Goal: Complete application form

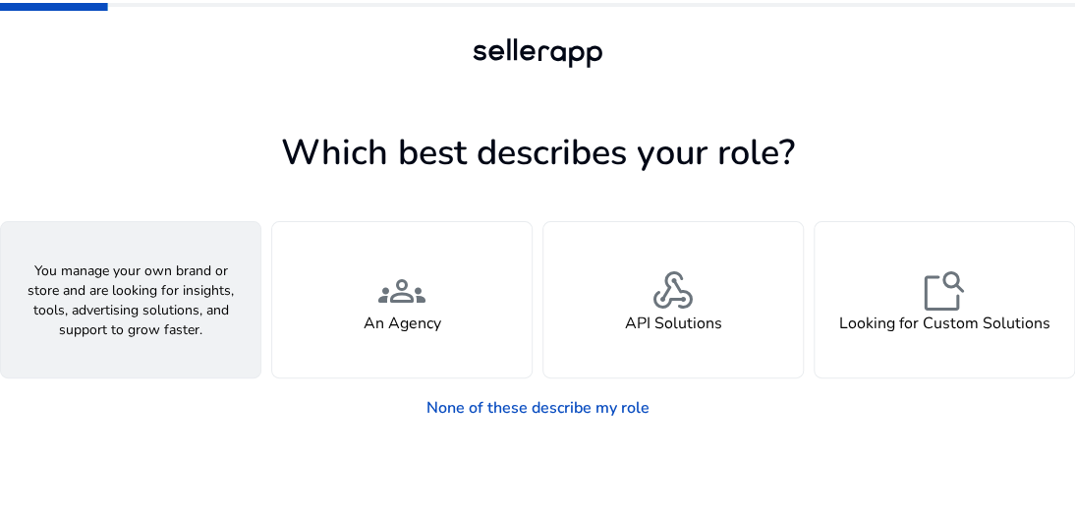
click at [148, 325] on h4 "A Seller" at bounding box center [130, 323] width 59 height 19
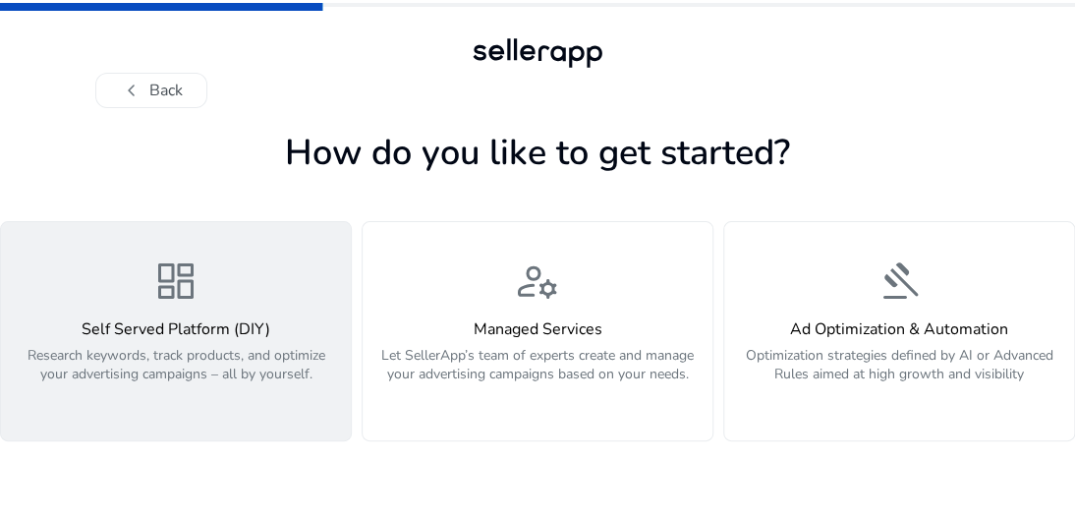
click at [173, 335] on h4 "Self Served Platform (DIY)" at bounding box center [176, 329] width 326 height 19
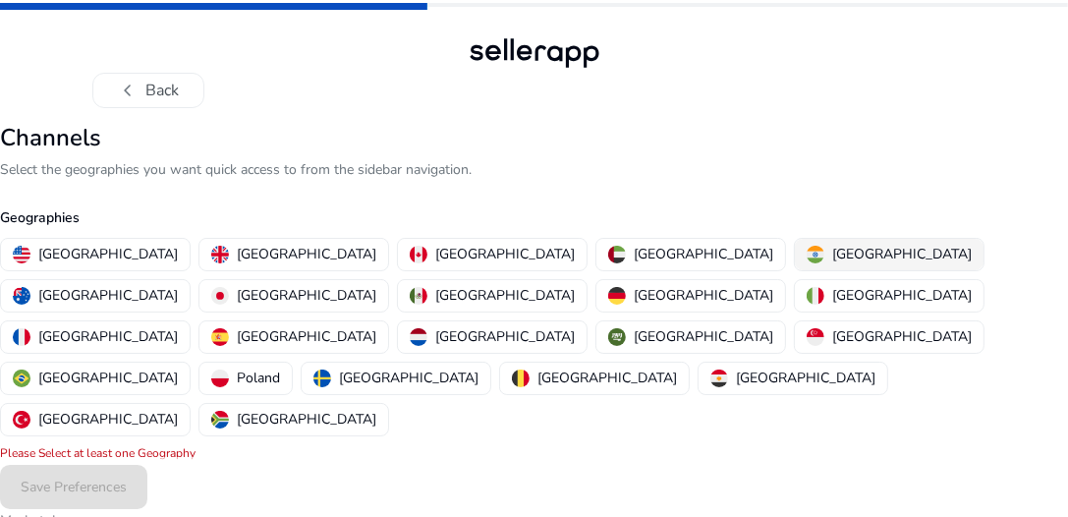
click at [832, 248] on p "[GEOGRAPHIC_DATA]" at bounding box center [902, 254] width 140 height 21
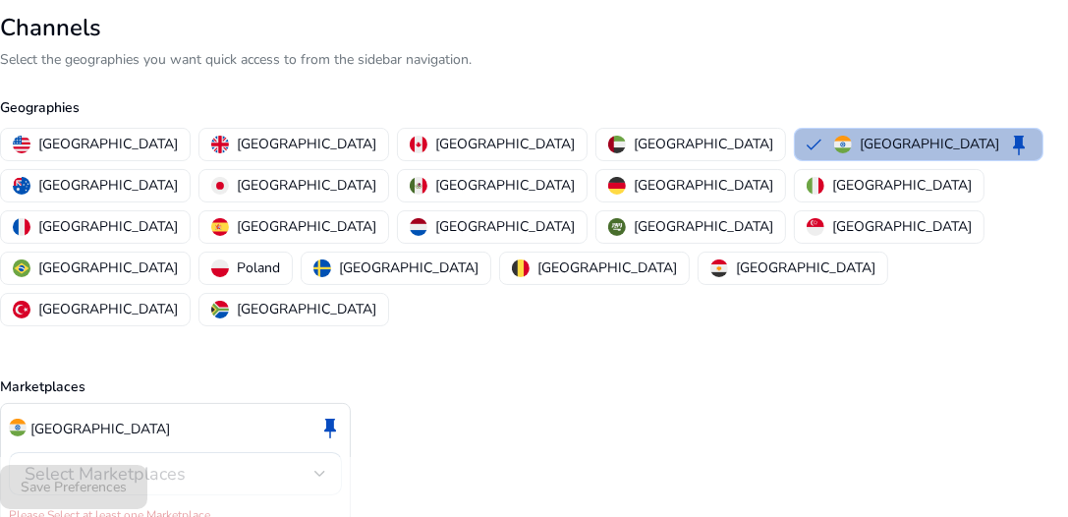
scroll to position [116, 0]
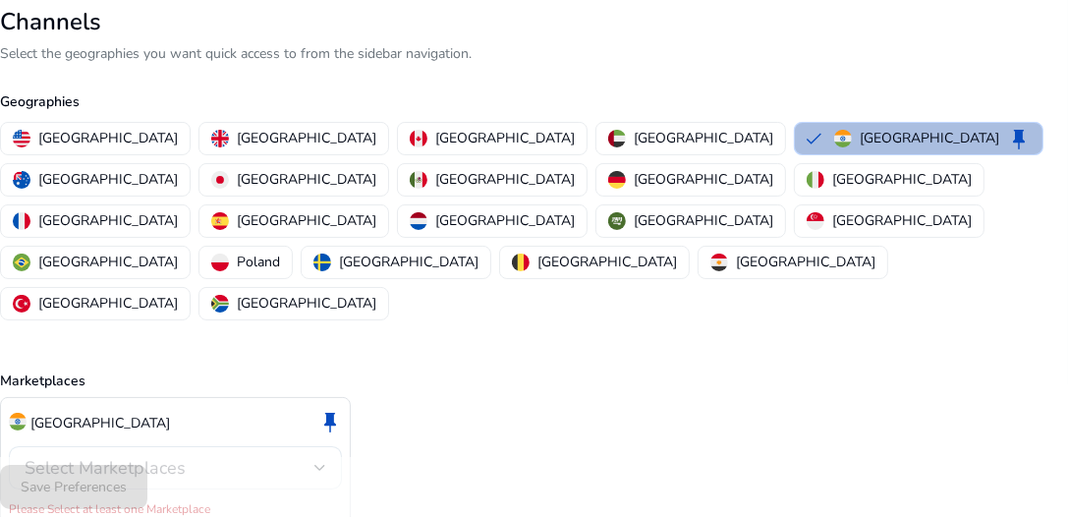
click at [244, 457] on div "Select Marketplaces" at bounding box center [170, 468] width 290 height 22
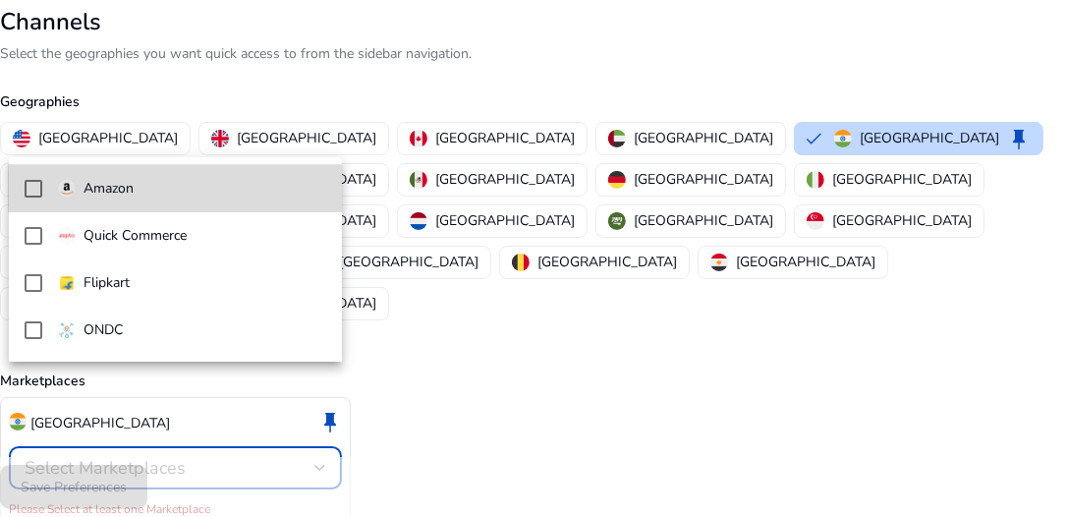
click at [77, 185] on div "Amazon" at bounding box center [96, 189] width 76 height 22
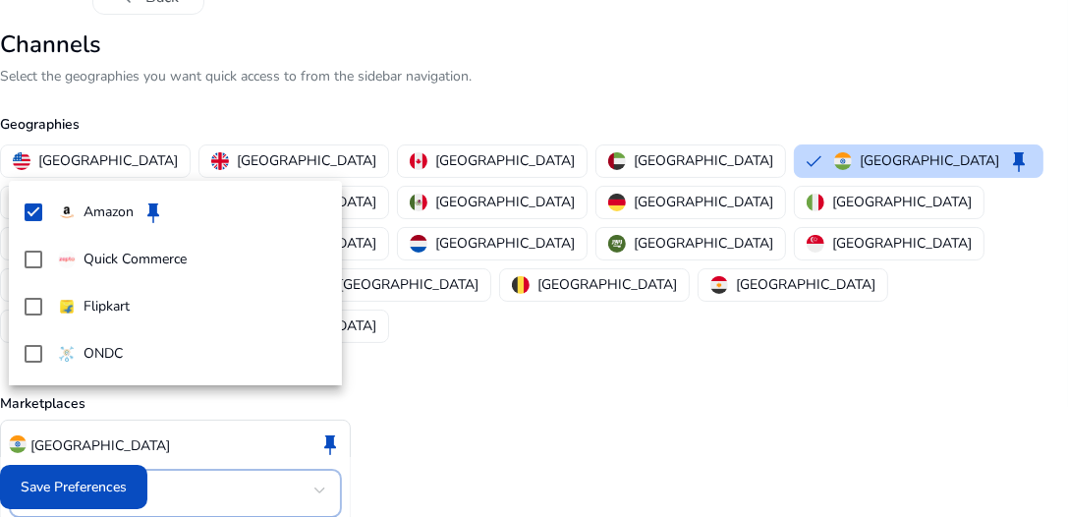
click at [113, 491] on div at bounding box center [534, 258] width 1068 height 517
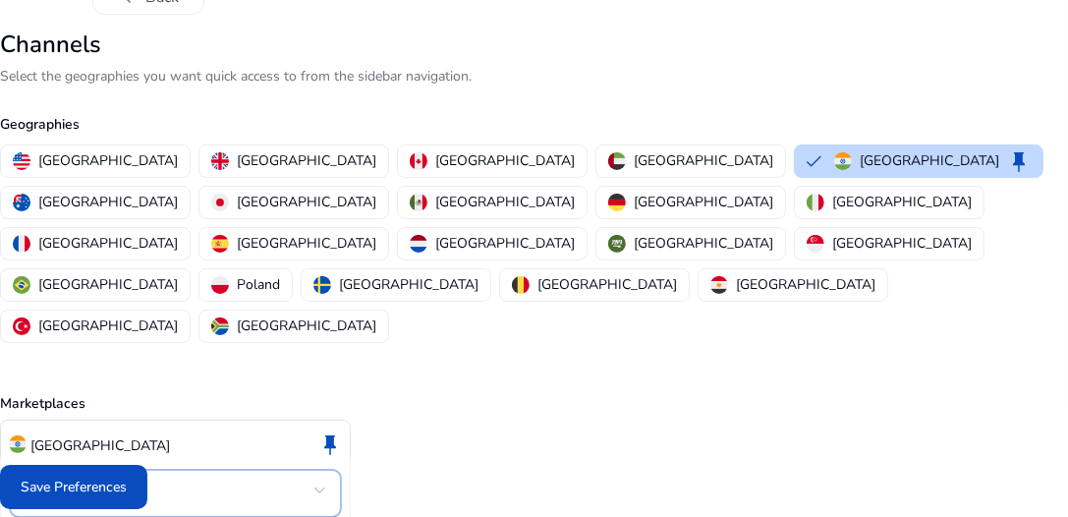
click at [113, 491] on span "Save Preferences" at bounding box center [74, 487] width 106 height 21
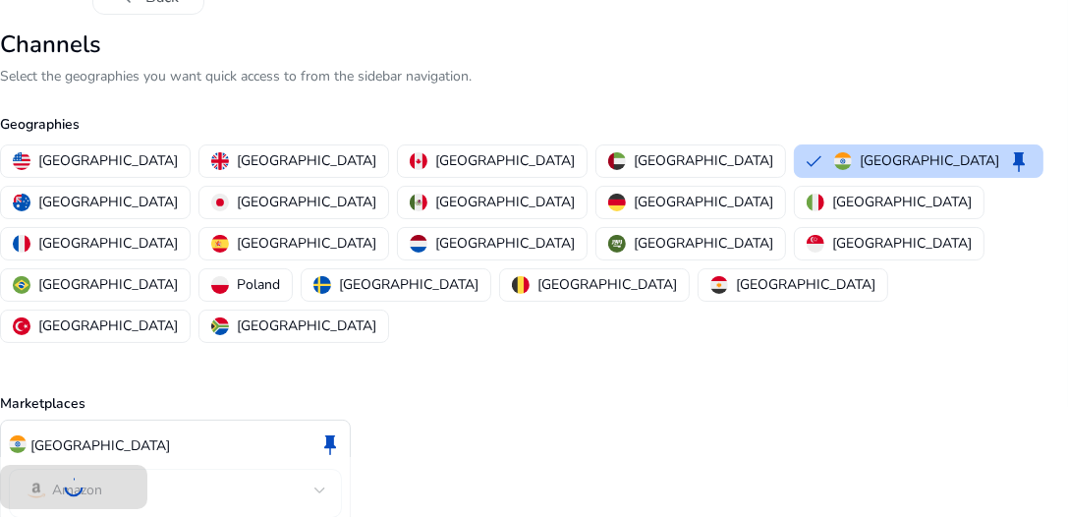
scroll to position [90, 0]
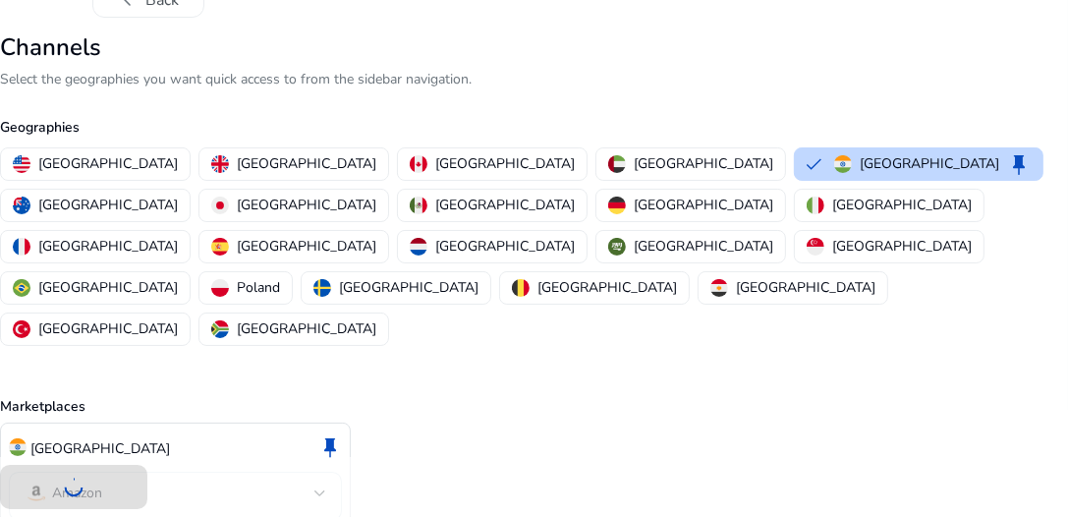
click at [120, 481] on div "Amazon" at bounding box center [176, 493] width 302 height 24
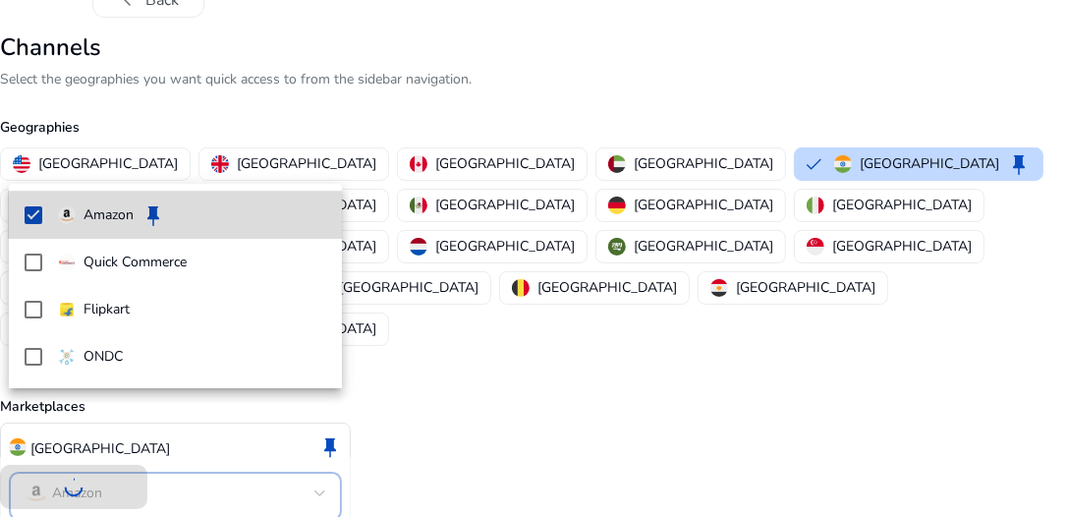
click at [98, 223] on p "Amazon" at bounding box center [109, 215] width 50 height 22
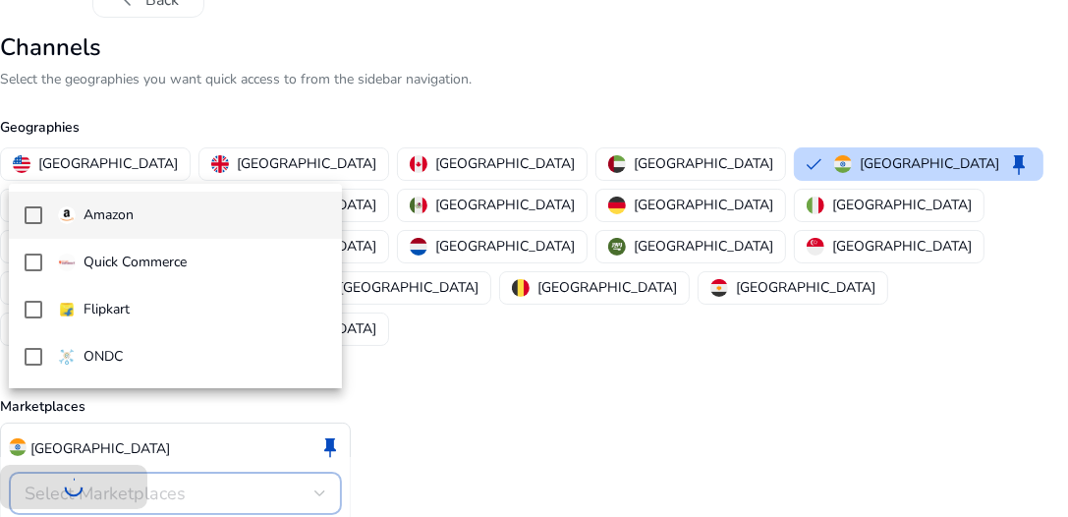
click at [79, 225] on div "Amazon" at bounding box center [96, 215] width 76 height 22
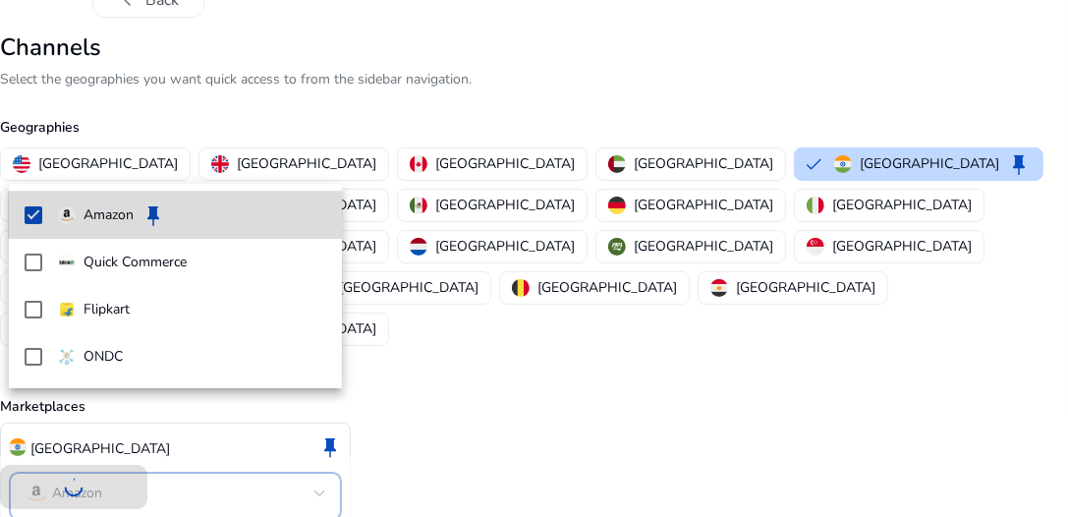
click at [23, 217] on mat-option "Amazon keep" at bounding box center [175, 215] width 333 height 47
click at [30, 213] on mat-pseudo-checkbox at bounding box center [34, 215] width 18 height 18
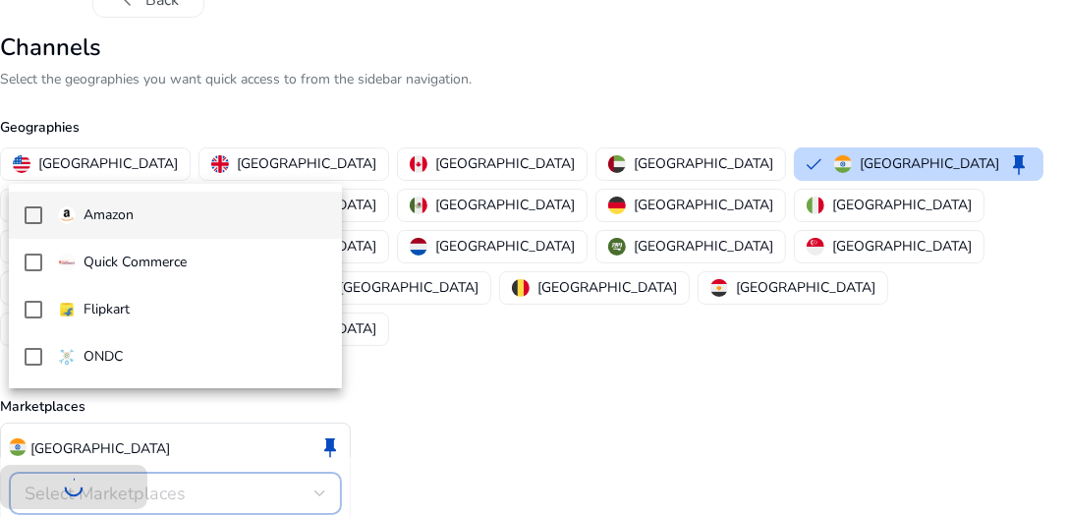
click at [39, 217] on mat-pseudo-checkbox at bounding box center [34, 215] width 18 height 18
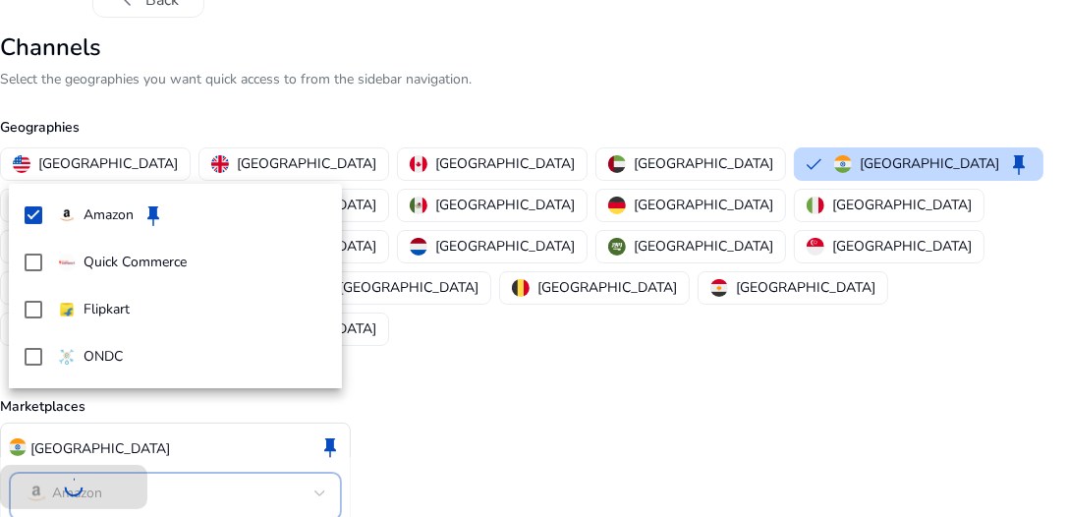
click at [456, 323] on div at bounding box center [534, 258] width 1068 height 517
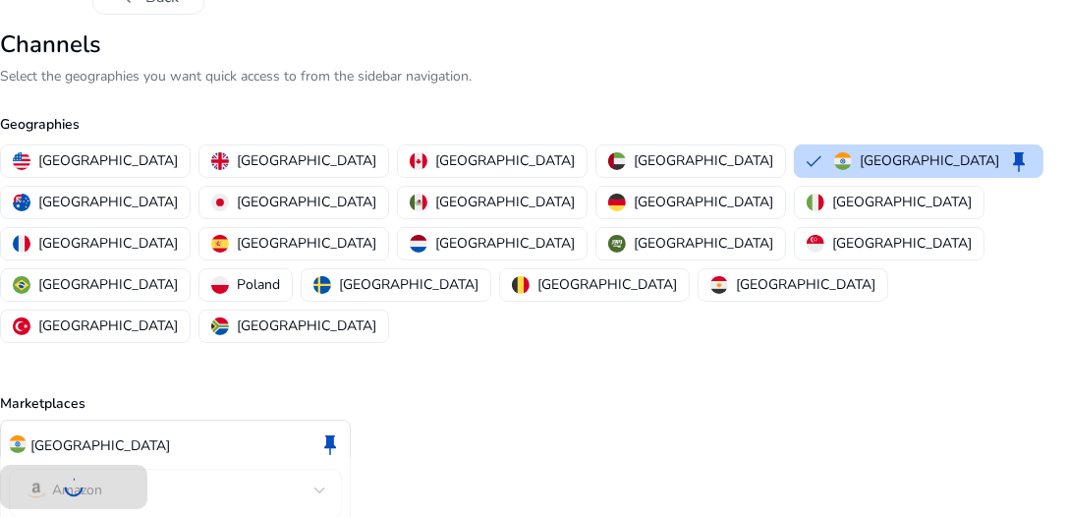
scroll to position [94, 0]
click at [67, 484] on div at bounding box center [534, 487] width 1068 height 60
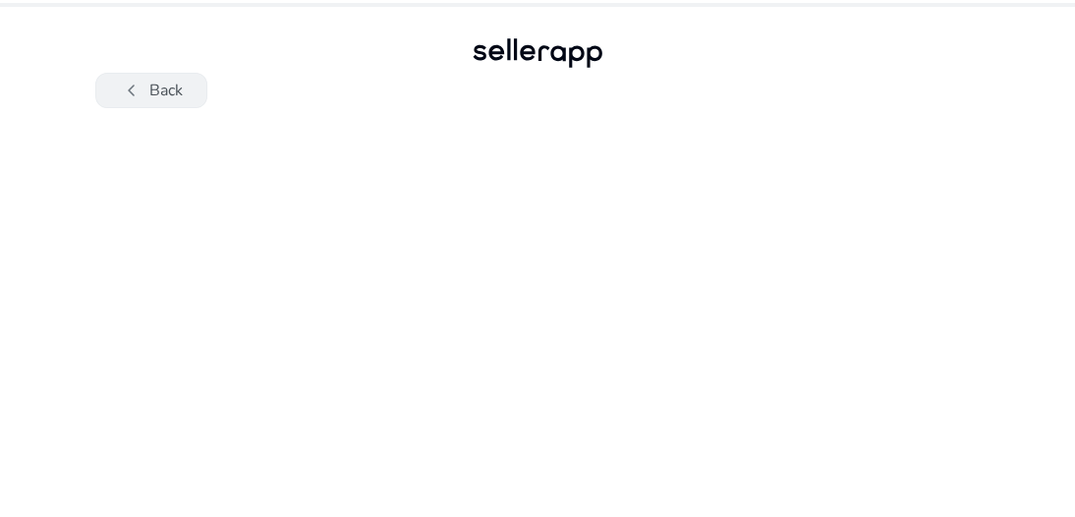
click at [123, 89] on span "chevron_left" at bounding box center [132, 91] width 24 height 24
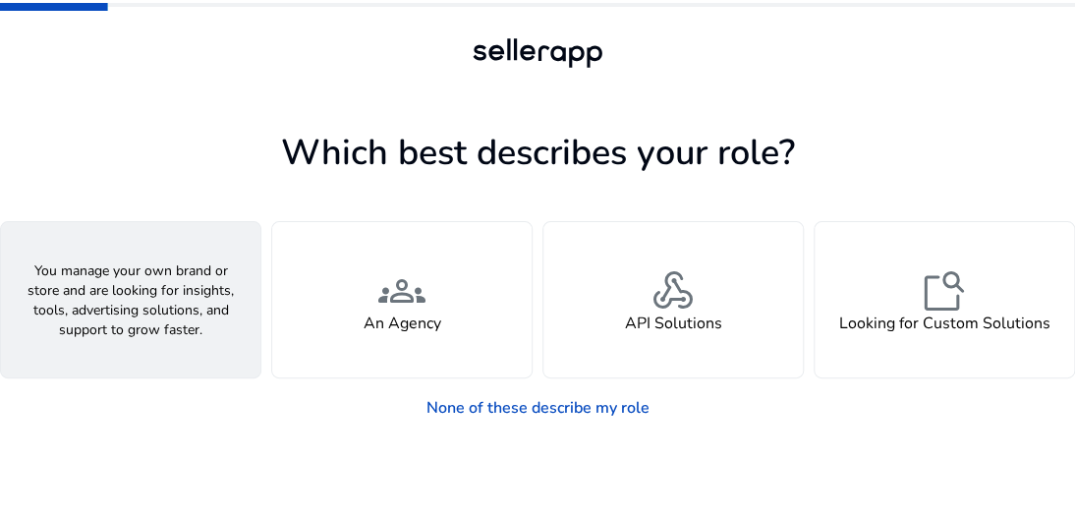
click at [149, 314] on h4 "A Seller" at bounding box center [130, 323] width 59 height 19
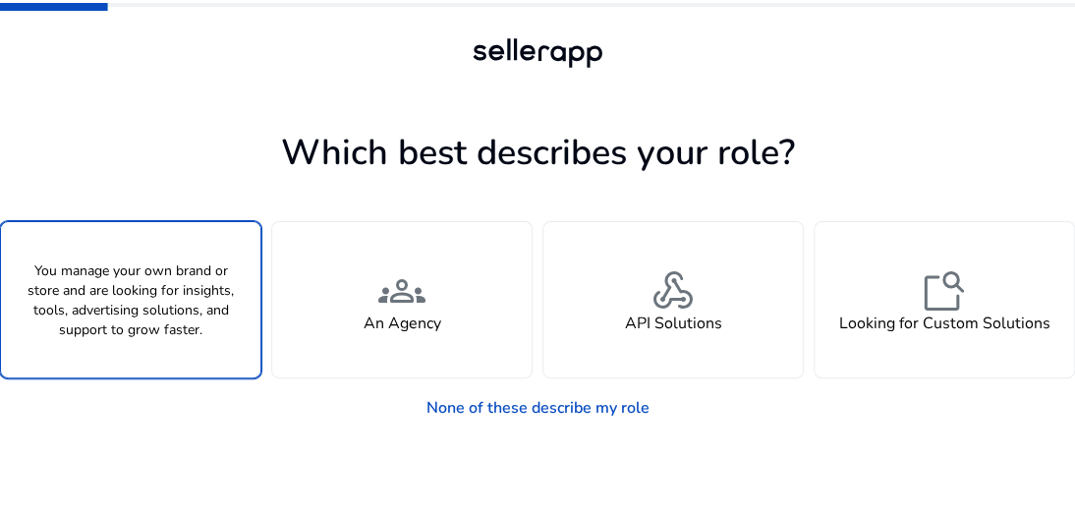
click at [151, 305] on span "person" at bounding box center [130, 290] width 47 height 47
click at [159, 302] on div "check_circle person A Seller" at bounding box center [130, 299] width 259 height 155
click at [178, 282] on div "check_circle person A Seller" at bounding box center [130, 299] width 259 height 155
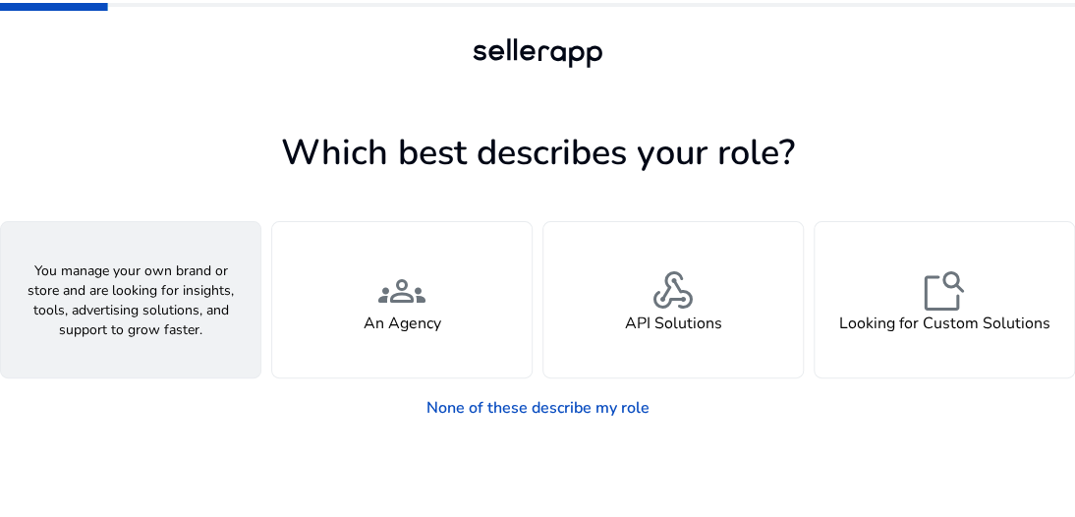
click at [167, 285] on div "person A Seller" at bounding box center [130, 299] width 259 height 155
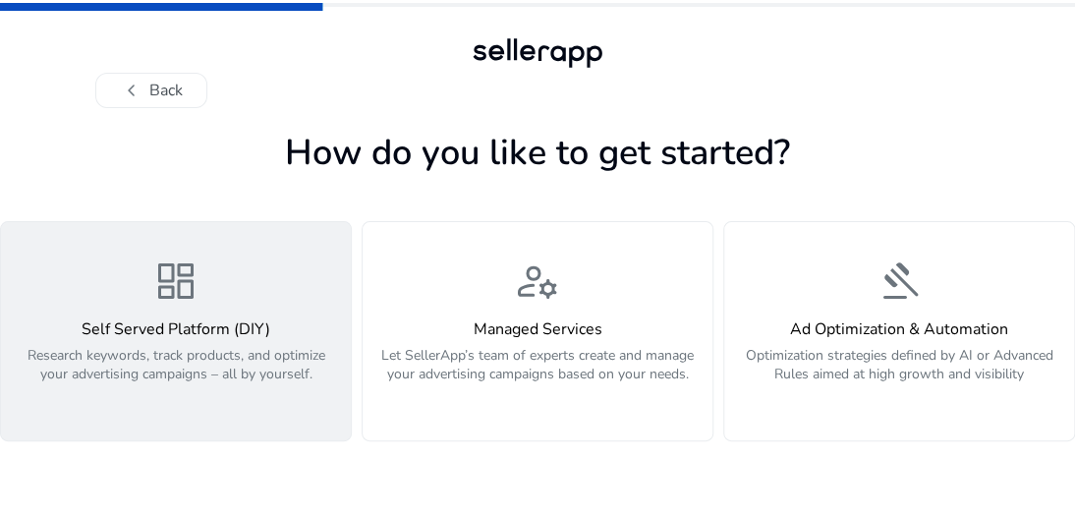
click at [204, 294] on div "dashboard Self Served Platform (DIY) Research keywords, track products, and opt…" at bounding box center [176, 330] width 326 height 147
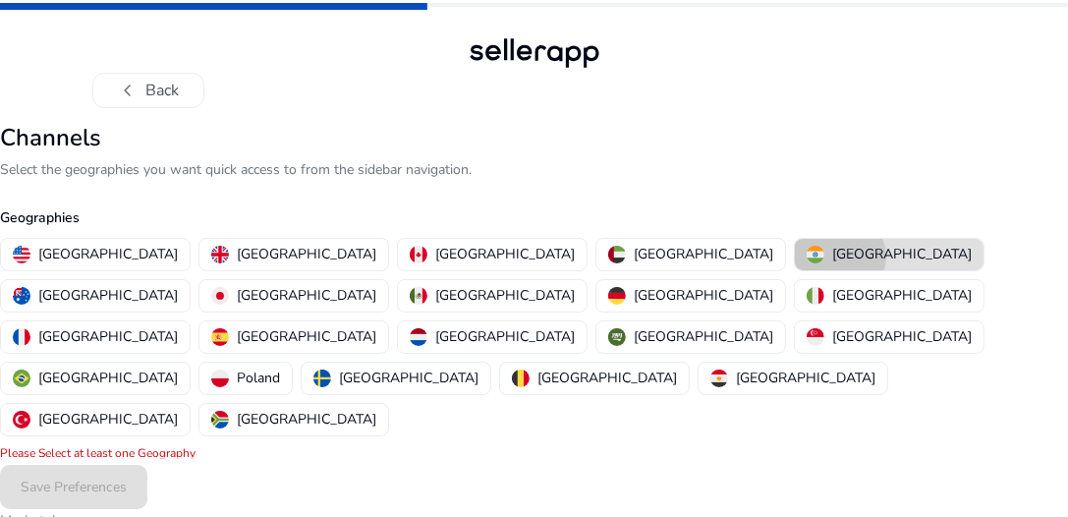
click at [832, 256] on p "[GEOGRAPHIC_DATA]" at bounding box center [902, 254] width 140 height 21
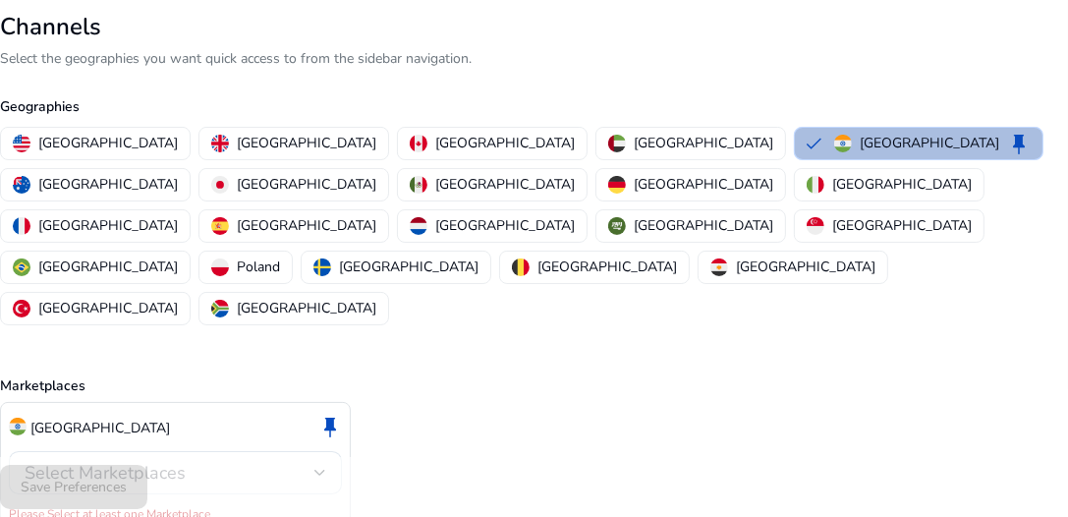
scroll to position [116, 0]
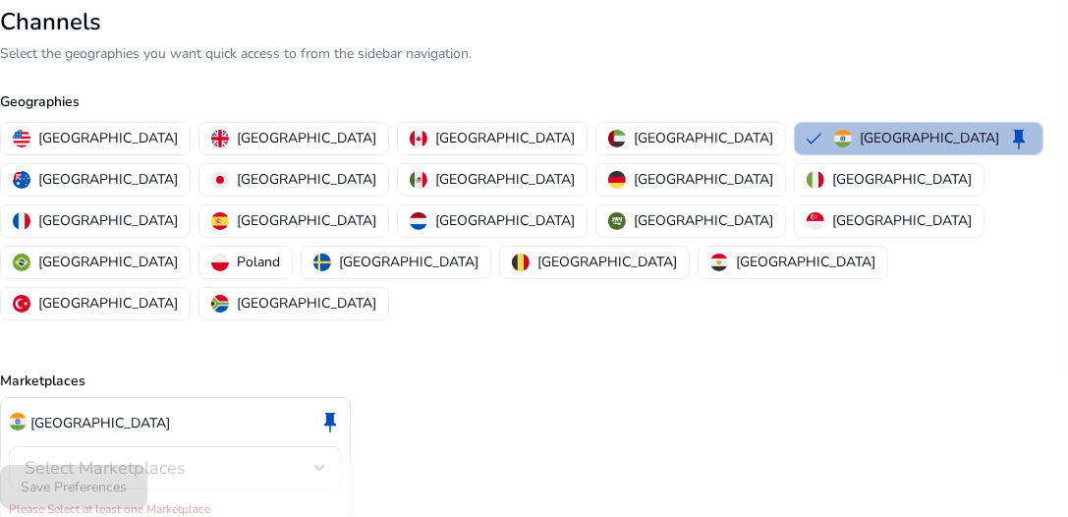
click at [316, 456] on div at bounding box center [320, 468] width 12 height 24
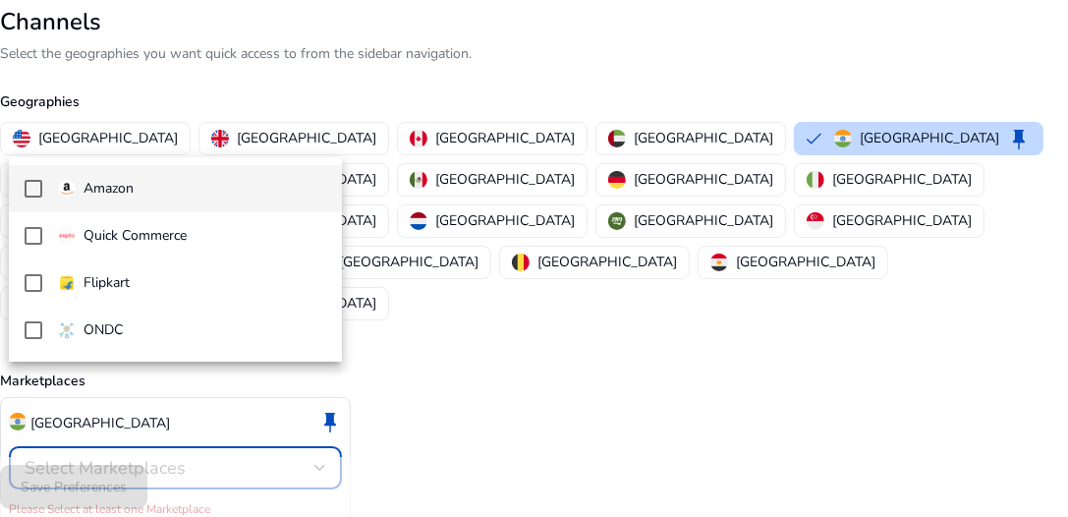
click at [94, 190] on p "Amazon" at bounding box center [109, 189] width 50 height 22
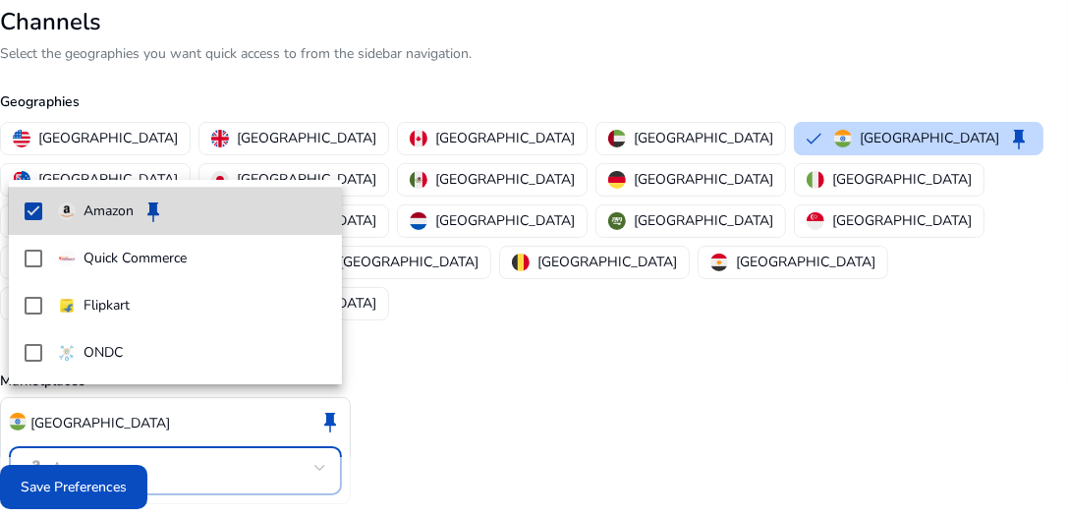
scroll to position [94, 0]
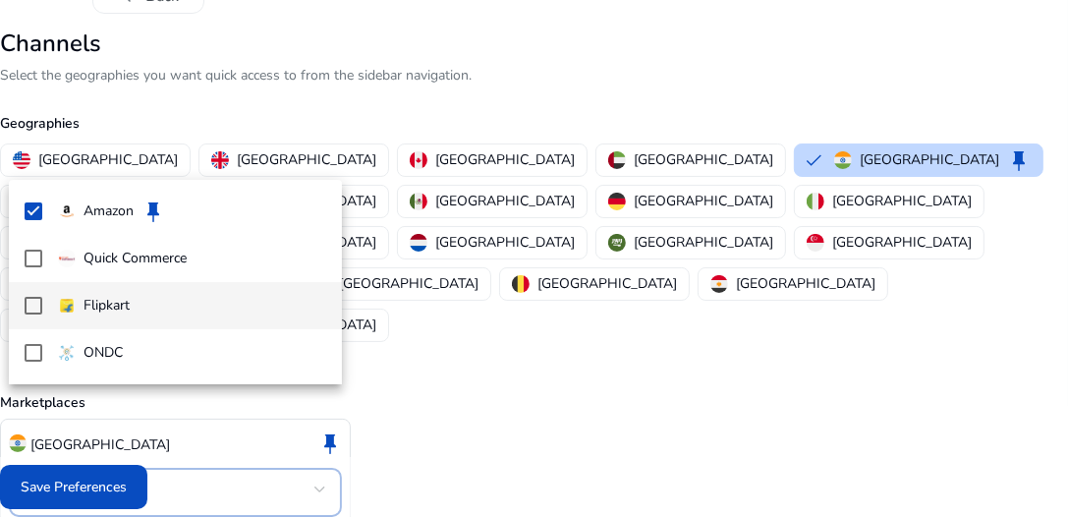
click at [42, 311] on mat-option "Flipkart" at bounding box center [175, 305] width 333 height 47
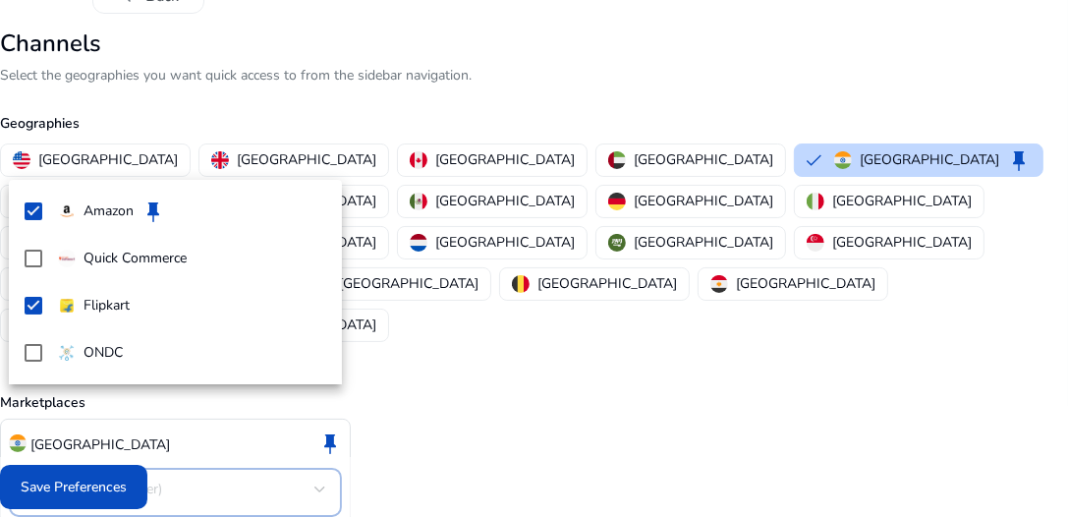
click at [306, 407] on div at bounding box center [534, 258] width 1068 height 517
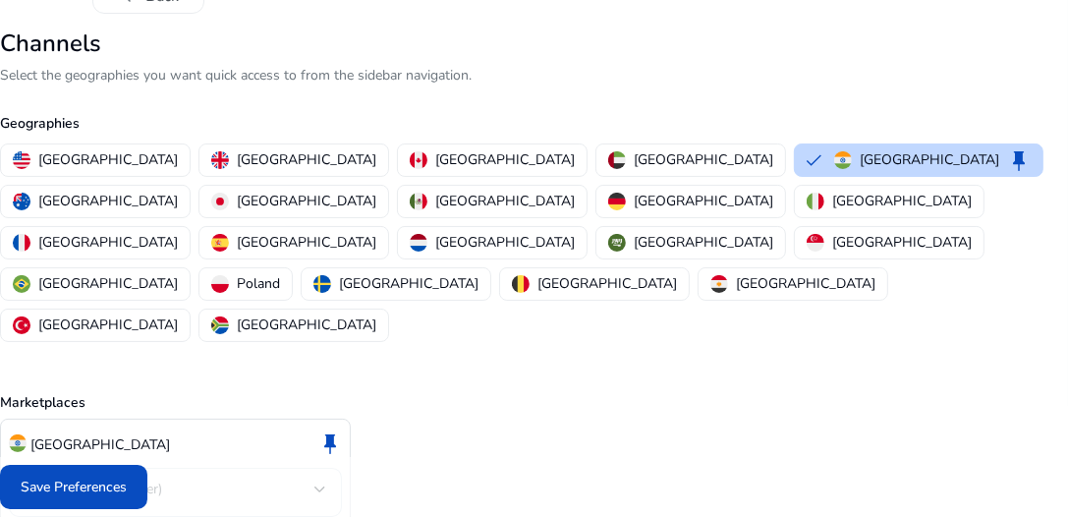
click at [306, 478] on mat-select-trigger "Amazon (+1 other)" at bounding box center [170, 490] width 290 height 24
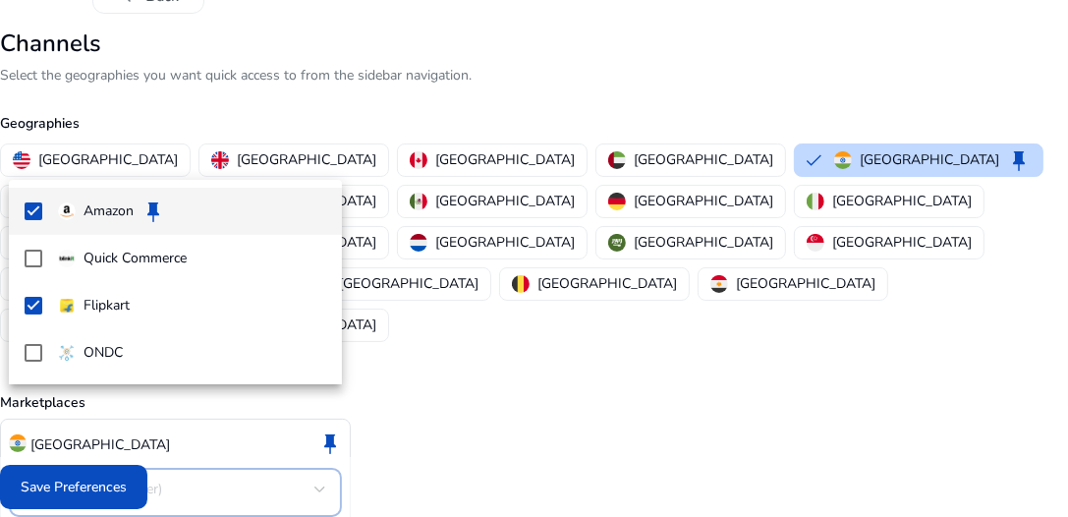
click at [381, 410] on div at bounding box center [534, 258] width 1068 height 517
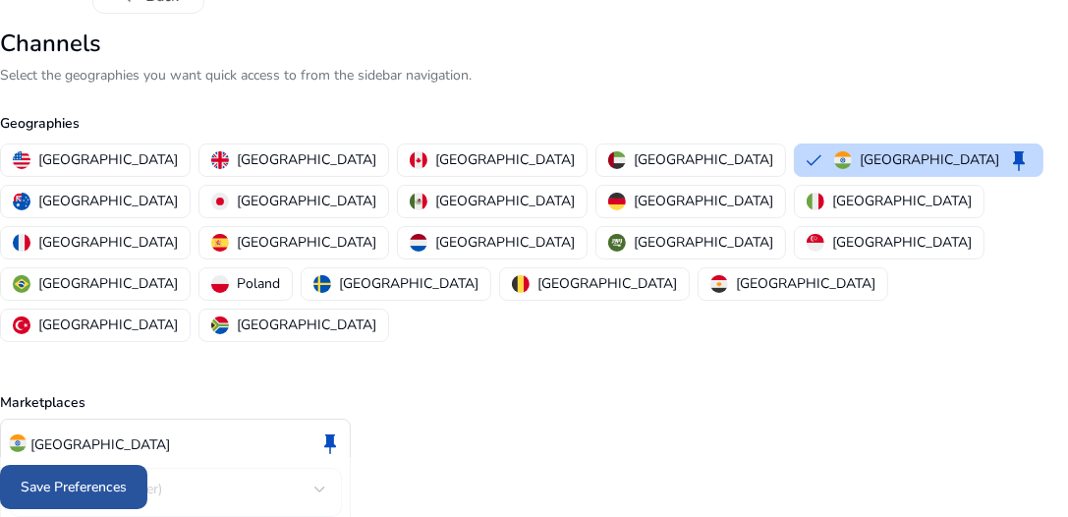
click at [101, 486] on span "Save Preferences" at bounding box center [74, 487] width 106 height 21
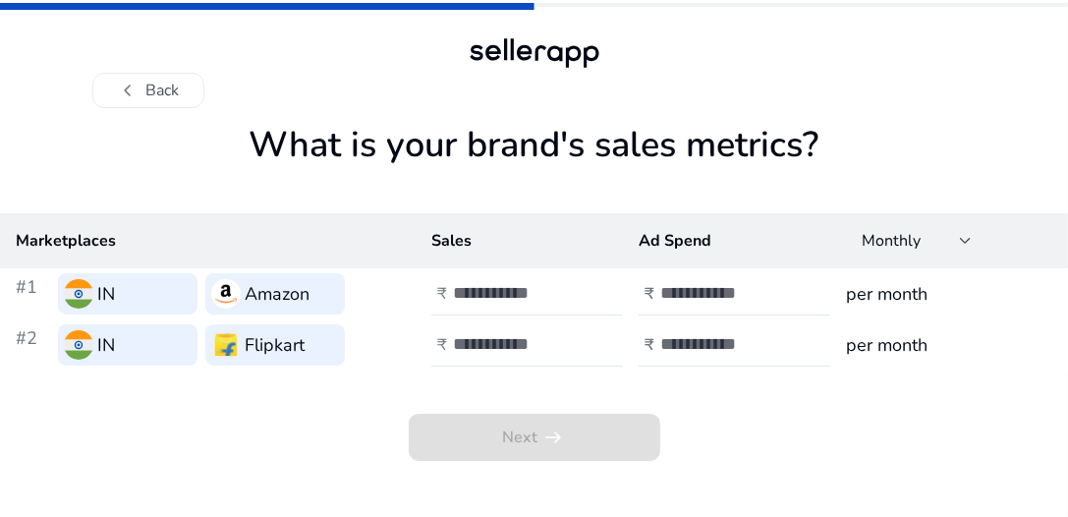
scroll to position [0, 0]
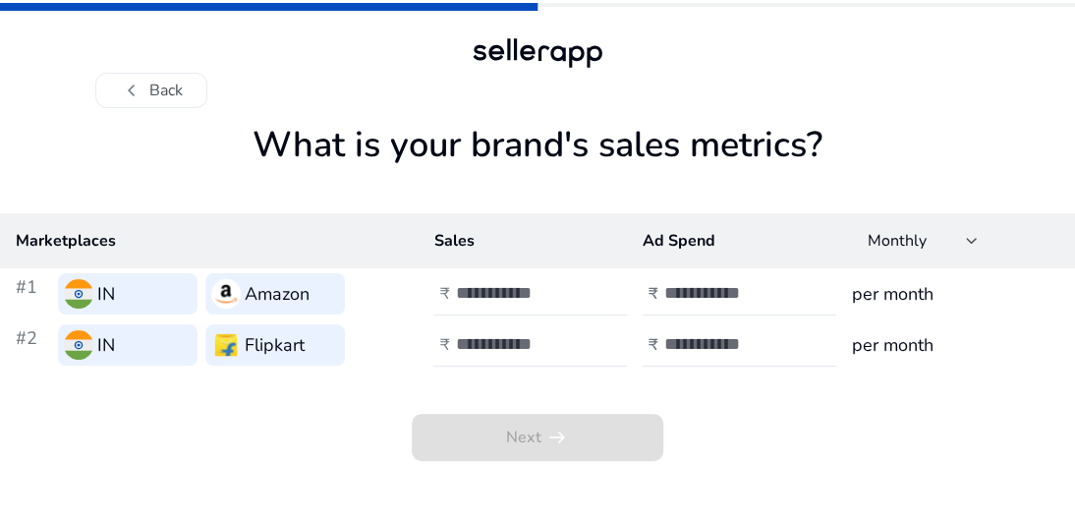
click at [262, 295] on h3 "Amazon" at bounding box center [277, 294] width 65 height 28
click at [79, 292] on img at bounding box center [78, 293] width 29 height 29
click at [970, 241] on div at bounding box center [972, 241] width 12 height 8
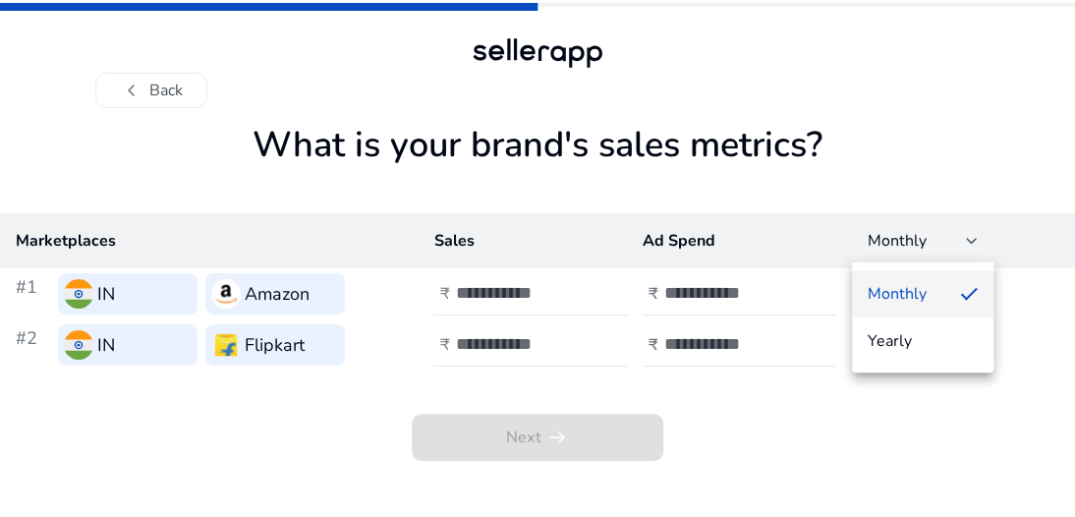
click at [926, 161] on div at bounding box center [537, 258] width 1075 height 517
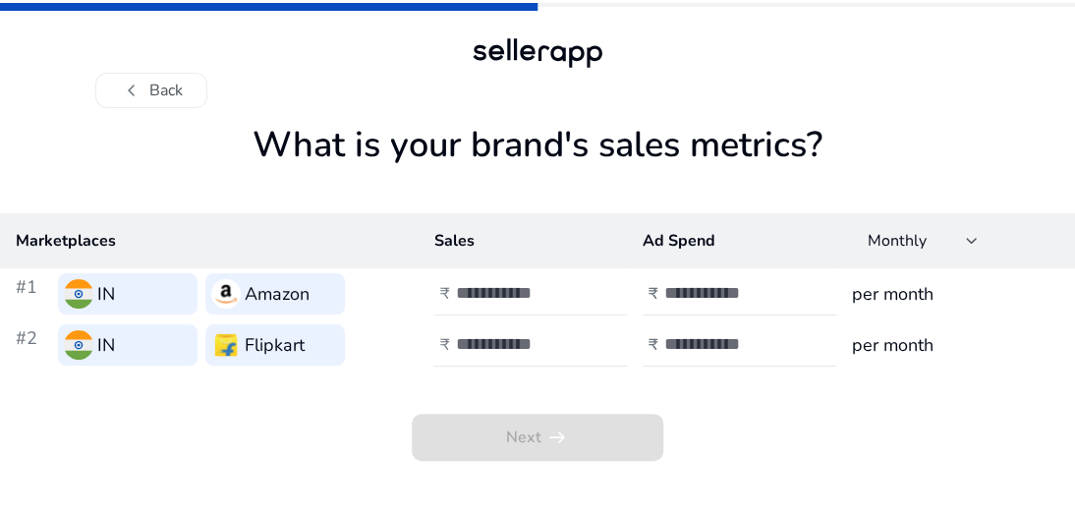
click at [503, 306] on div at bounding box center [543, 293] width 177 height 43
click at [580, 286] on input "*" at bounding box center [521, 293] width 133 height 22
click at [585, 297] on input "*" at bounding box center [521, 293] width 133 height 22
click at [583, 290] on input "*" at bounding box center [521, 293] width 133 height 22
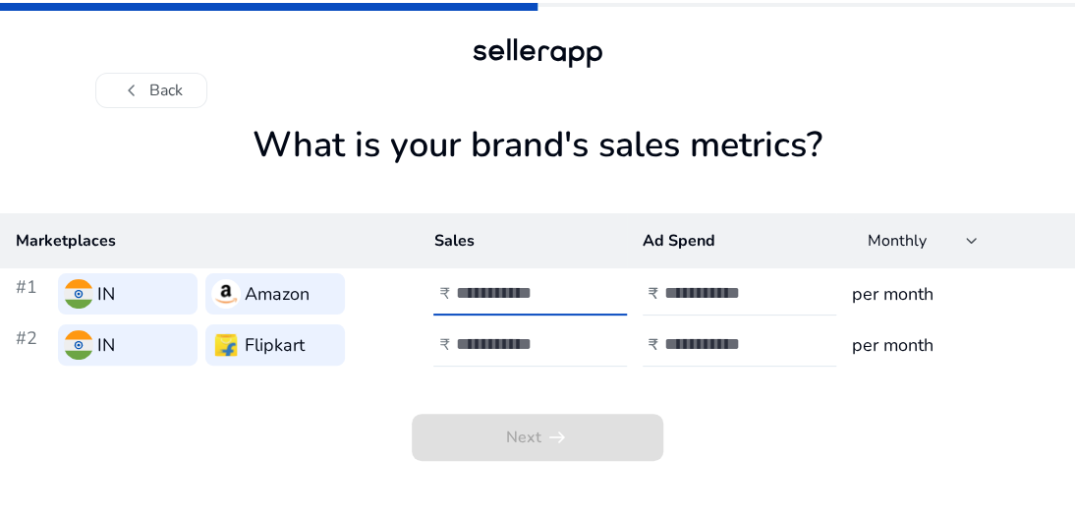
click at [583, 290] on input "*" at bounding box center [521, 293] width 133 height 22
type input "*"
click at [583, 290] on input "*" at bounding box center [521, 293] width 133 height 22
click at [157, 106] on button "chevron_left Back" at bounding box center [151, 90] width 112 height 35
